Goal: Task Accomplishment & Management: Manage account settings

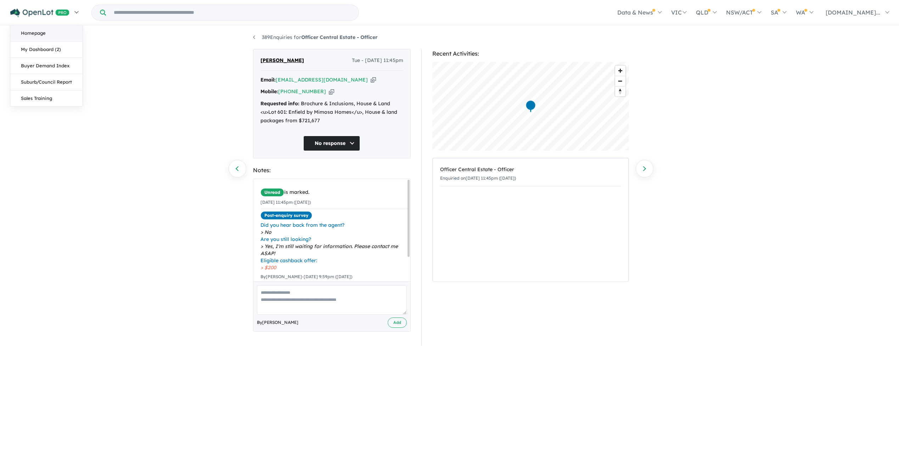
click at [39, 32] on link "Homepage" at bounding box center [46, 33] width 72 height 16
click at [39, 51] on link "My Dashboard (2)" at bounding box center [46, 49] width 72 height 16
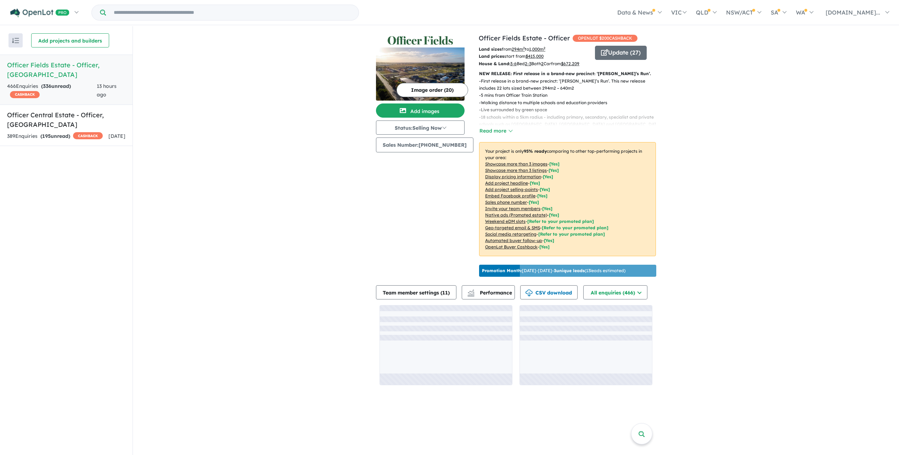
click at [49, 72] on link "Officer Fields Estate - Officer , VIC 466 Enquir ies ( 336 unread) CASHBACK 13 …" at bounding box center [66, 80] width 133 height 50
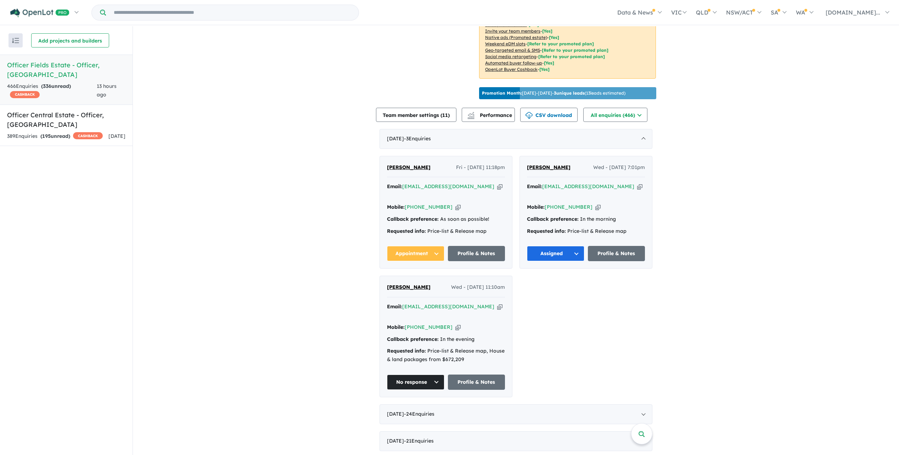
scroll to position [177, 0]
click at [64, 133] on strong "( 195 unread)" at bounding box center [55, 136] width 30 height 6
